Goal: Navigation & Orientation: Find specific page/section

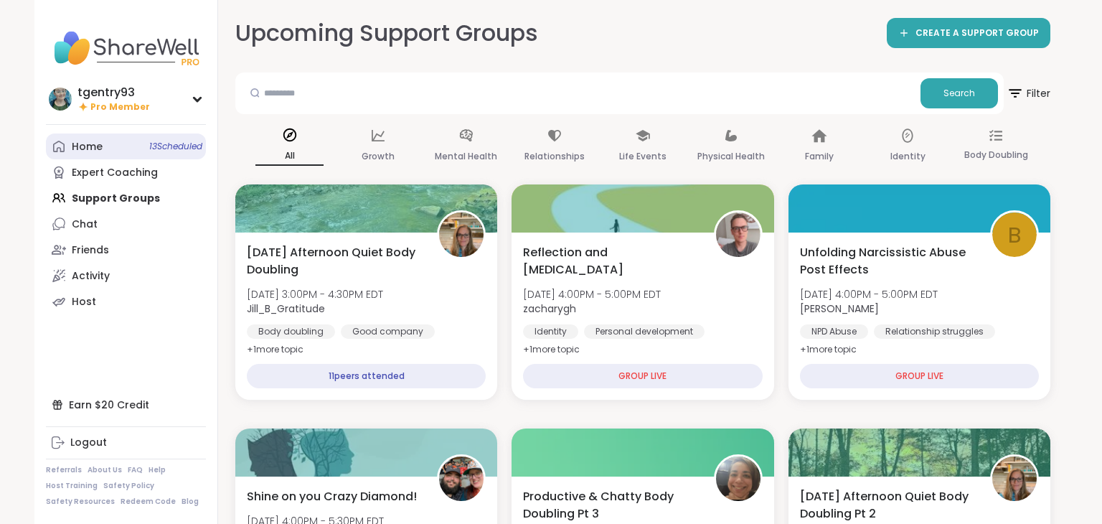
click at [161, 157] on link "Home 13 Scheduled" at bounding box center [126, 146] width 160 height 26
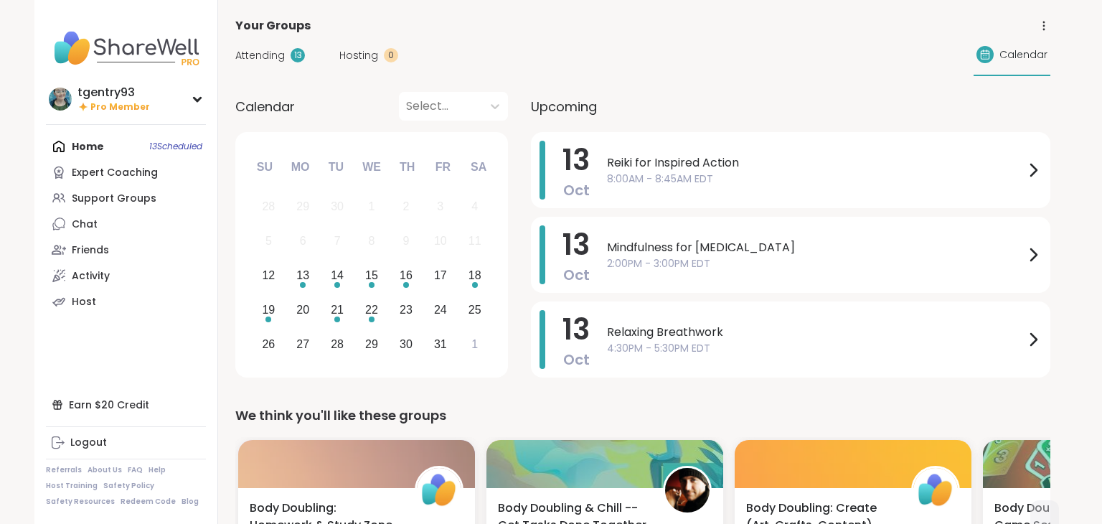
click at [145, 147] on div "Home 13 Scheduled Expert Coaching Support Groups Chat Friends Activity Host" at bounding box center [126, 223] width 160 height 181
click at [135, 207] on link "Support Groups" at bounding box center [126, 198] width 160 height 26
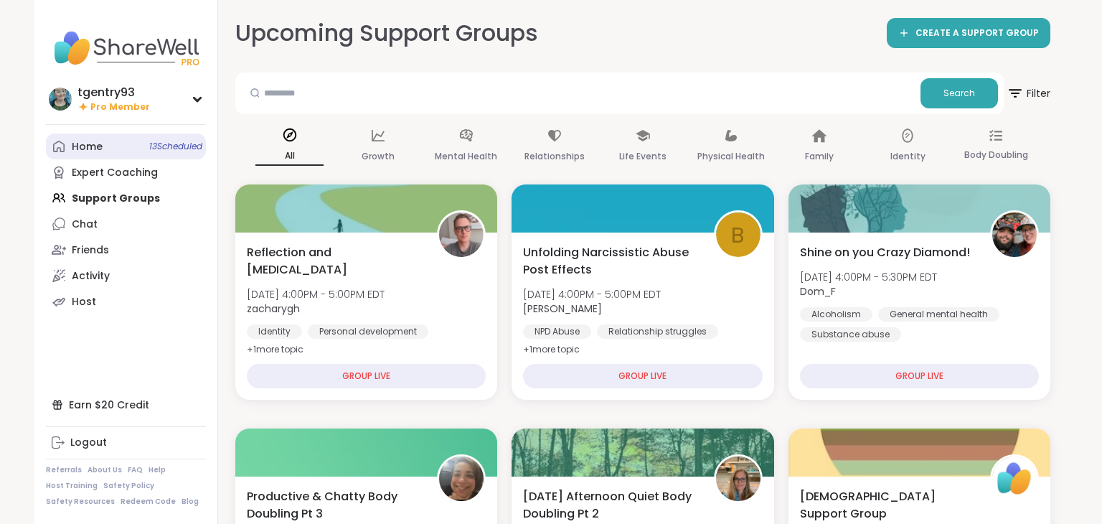
click at [127, 141] on link "Home 13 Scheduled" at bounding box center [126, 146] width 160 height 26
